Goal: Task Accomplishment & Management: Complete application form

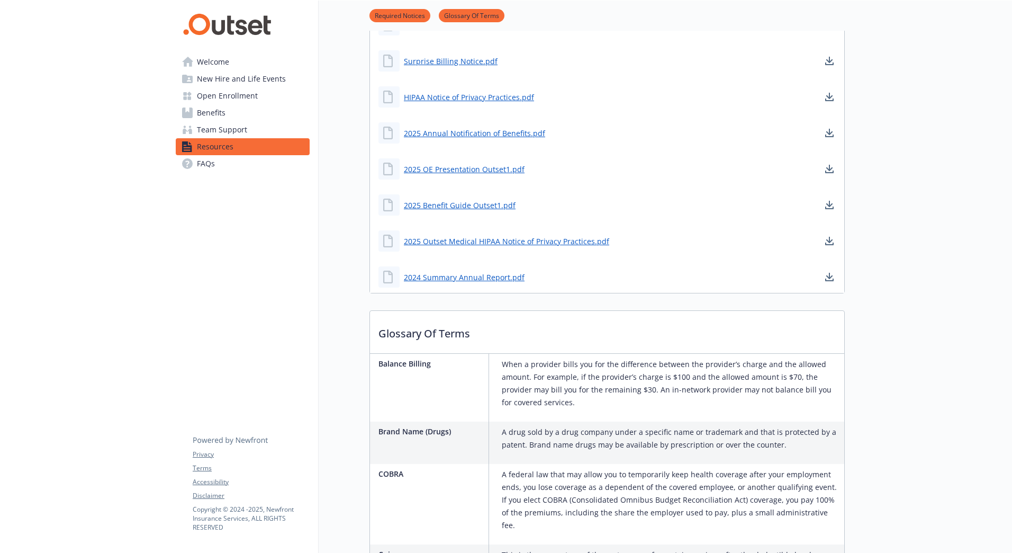
scroll to position [212, 0]
click at [240, 97] on span "Open Enrollment" at bounding box center [227, 95] width 61 height 17
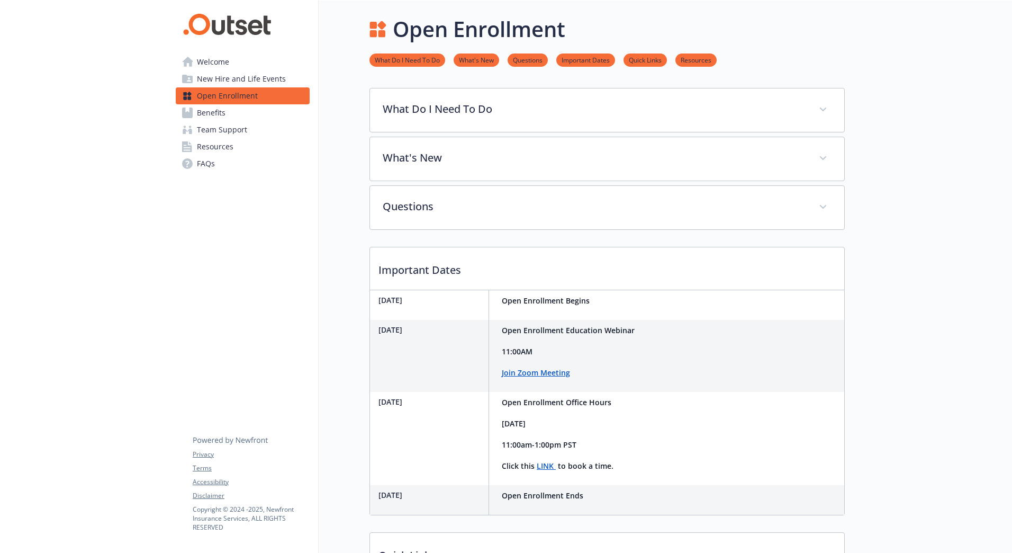
click at [219, 58] on span "Welcome" at bounding box center [213, 61] width 32 height 17
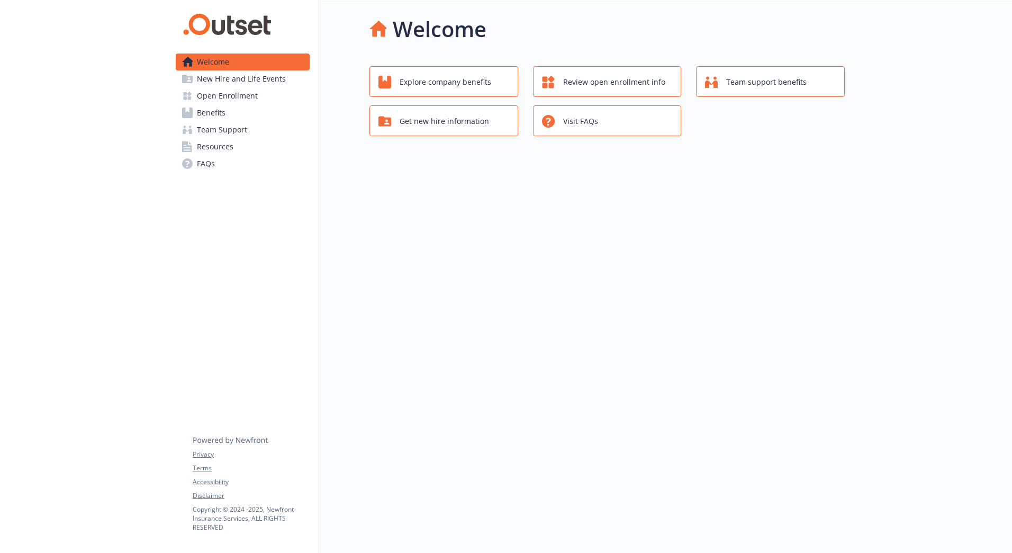
click at [214, 118] on span "Benefits" at bounding box center [211, 112] width 29 height 17
click at [213, 111] on span "Benefits" at bounding box center [211, 112] width 29 height 17
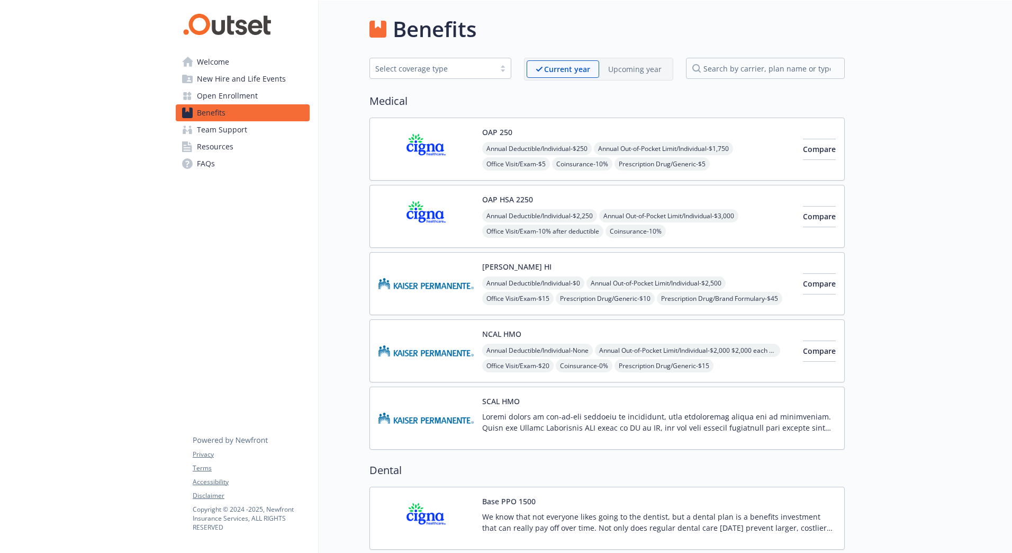
click at [247, 97] on span "Open Enrollment" at bounding box center [227, 95] width 61 height 17
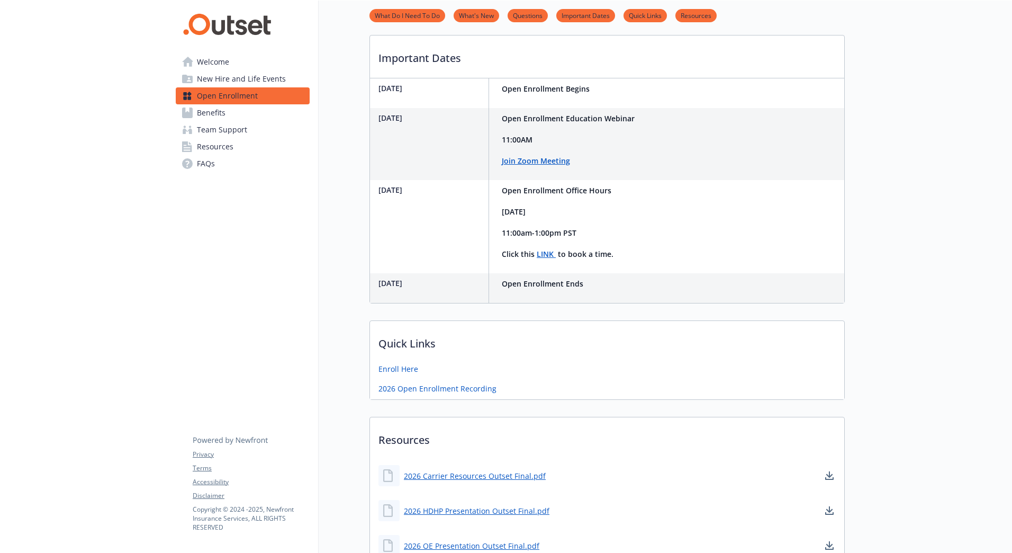
scroll to position [265, 0]
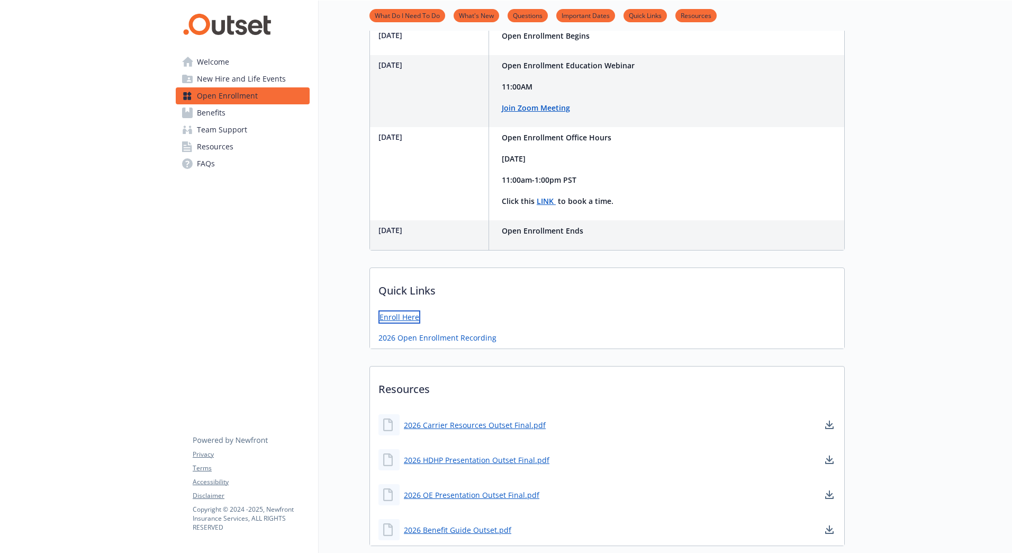
click at [406, 314] on link "Enroll Here" at bounding box center [400, 316] width 42 height 13
